Goal: Task Accomplishment & Management: Complete application form

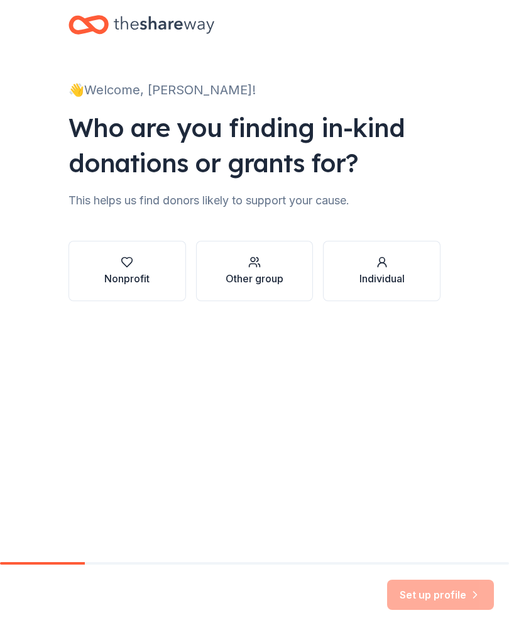
click at [143, 272] on div "Nonprofit" at bounding box center [126, 278] width 45 height 15
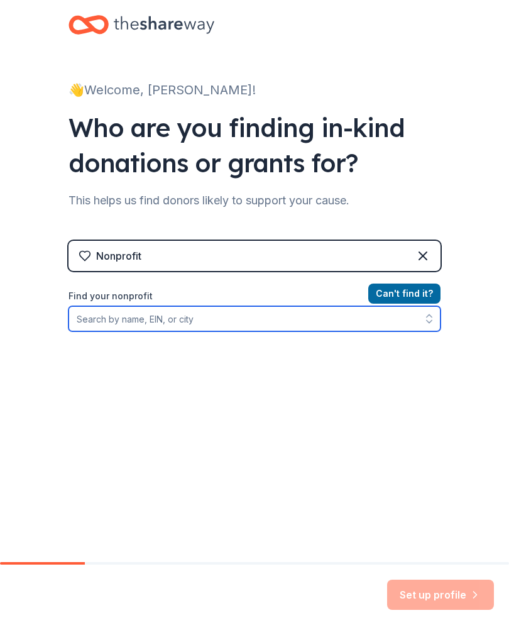
click at [232, 323] on input "Find your nonprofit" at bounding box center [255, 318] width 372 height 25
type input "[DEMOGRAPHIC_DATA], [GEOGRAPHIC_DATA],[GEOGRAPHIC_DATA]"
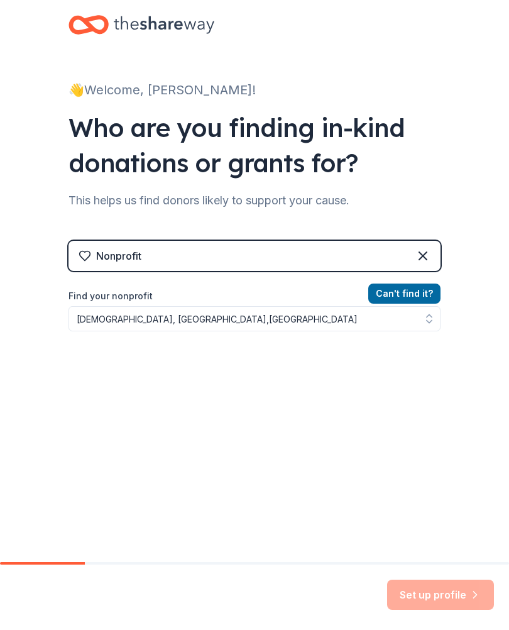
click at [407, 340] on div "Can ' t find it? Find your nonprofit [DEMOGRAPHIC_DATA], [GEOGRAPHIC_DATA],[GEO…" at bounding box center [255, 359] width 372 height 146
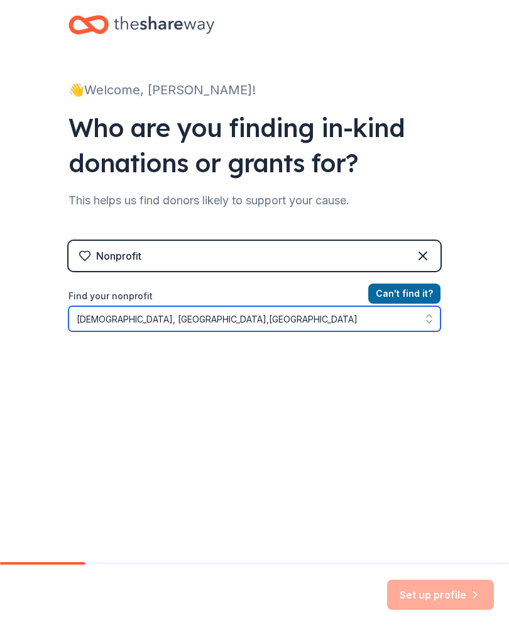
click at [325, 319] on input "[DEMOGRAPHIC_DATA], [GEOGRAPHIC_DATA],[GEOGRAPHIC_DATA]" at bounding box center [255, 318] width 372 height 25
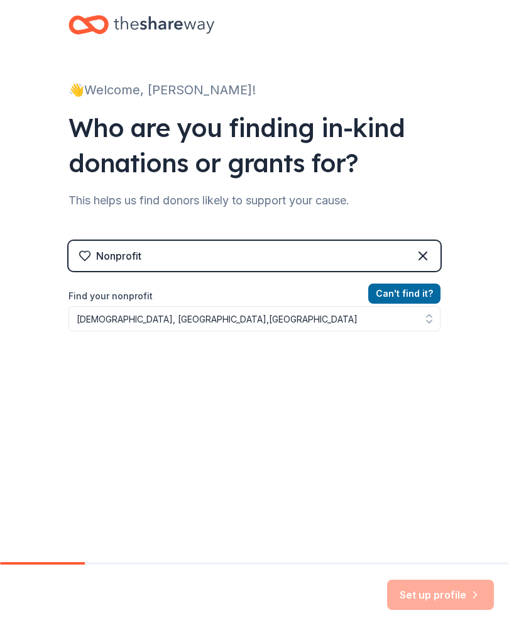
click at [300, 359] on div "Can ' t find it? Find your nonprofit [DEMOGRAPHIC_DATA], [GEOGRAPHIC_DATA],[GEO…" at bounding box center [255, 359] width 372 height 146
click at [299, 358] on div "Can ' t find it? Find your nonprofit [DEMOGRAPHIC_DATA], [GEOGRAPHIC_DATA],[GEO…" at bounding box center [255, 359] width 372 height 146
click at [288, 372] on div "Can ' t find it? Find your nonprofit [DEMOGRAPHIC_DATA], [GEOGRAPHIC_DATA],[GEO…" at bounding box center [255, 359] width 372 height 146
click at [287, 372] on div "Can ' t find it? Find your nonprofit [DEMOGRAPHIC_DATA], [GEOGRAPHIC_DATA],[GEO…" at bounding box center [255, 359] width 372 height 146
click at [276, 375] on div "Can ' t find it? Find your nonprofit [DEMOGRAPHIC_DATA], [GEOGRAPHIC_DATA],[GEO…" at bounding box center [255, 359] width 372 height 146
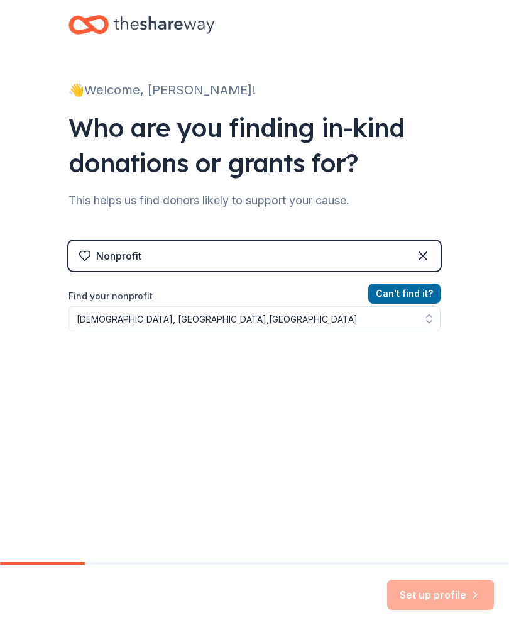
click at [275, 375] on div "Can ' t find it? Find your nonprofit [DEMOGRAPHIC_DATA], [GEOGRAPHIC_DATA],[GEO…" at bounding box center [255, 359] width 372 height 146
click at [292, 367] on div "Can ' t find it? Find your nonprofit [DEMOGRAPHIC_DATA], [GEOGRAPHIC_DATA],[GEO…" at bounding box center [255, 359] width 372 height 146
click at [456, 334] on div "👋 Welcome, [PERSON_NAME]! Who are you finding in-kind donations or grants for? …" at bounding box center [254, 259] width 509 height 518
click at [414, 296] on button "Can ' t find it?" at bounding box center [405, 294] width 72 height 20
